Goal: Find specific page/section: Find specific page/section

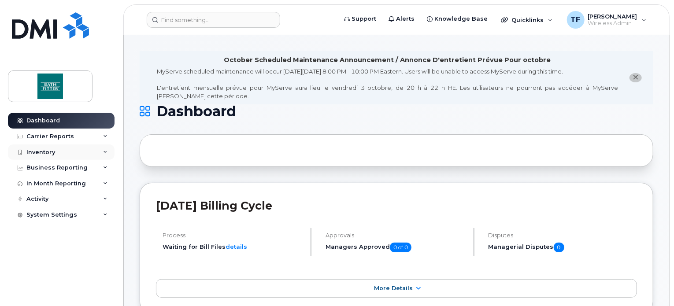
click at [47, 153] on div "Inventory" at bounding box center [40, 152] width 29 height 7
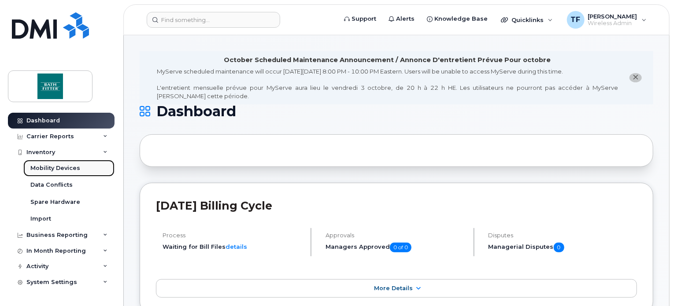
click at [46, 162] on link "Mobility Devices" at bounding box center [68, 168] width 91 height 17
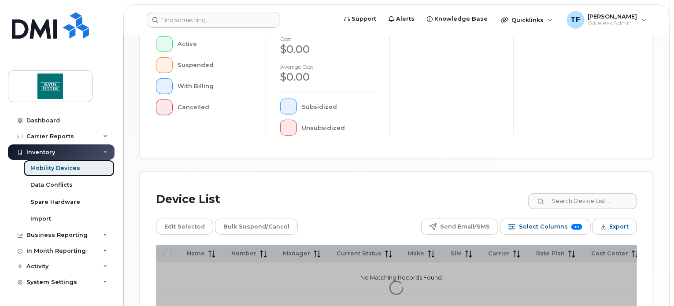
scroll to position [332, 0]
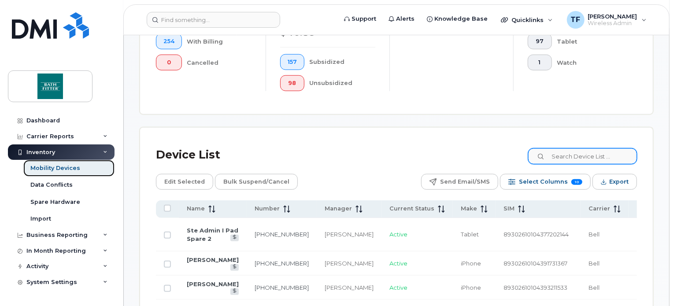
scroll to position [355, 0]
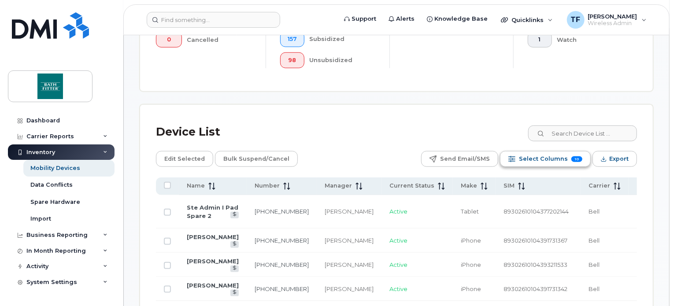
click at [555, 156] on span "Select Columns" at bounding box center [543, 159] width 49 height 13
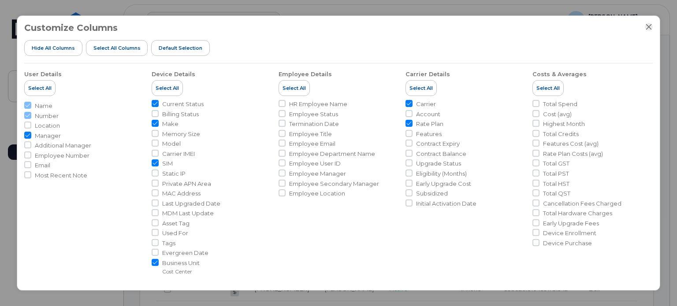
click at [649, 28] on icon "Close" at bounding box center [649, 27] width 6 height 6
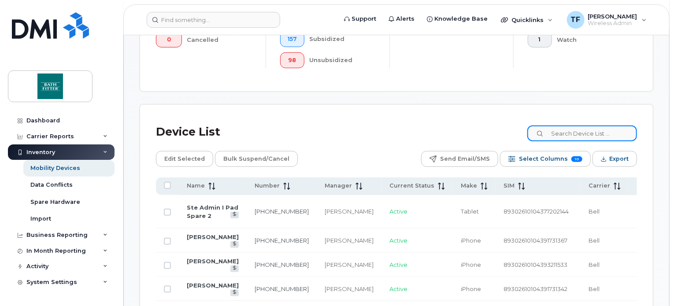
click at [571, 134] on input at bounding box center [583, 134] width 110 height 16
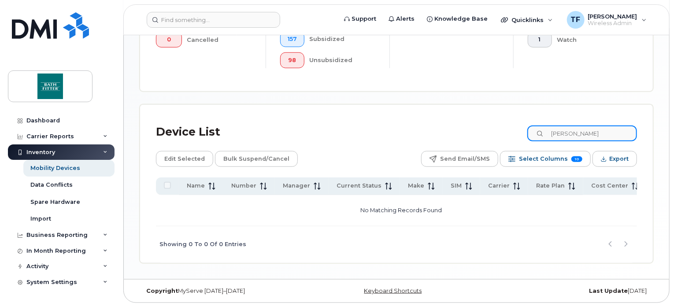
scroll to position [355, 0]
type input "s"
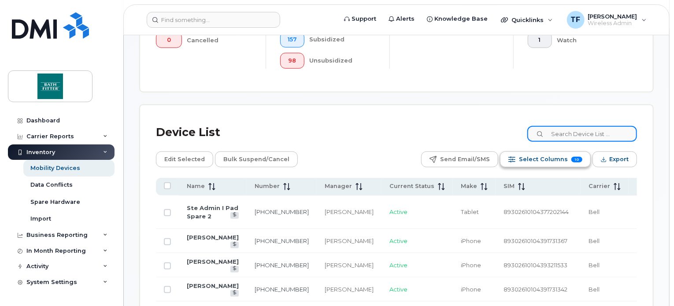
scroll to position [355, 0]
